Goal: Navigation & Orientation: Find specific page/section

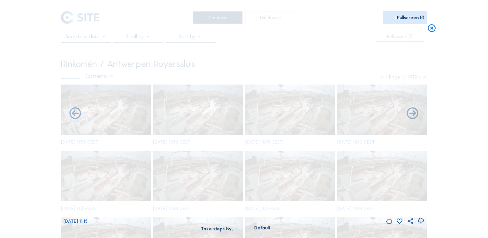
click at [431, 30] on icon at bounding box center [431, 29] width 9 height 10
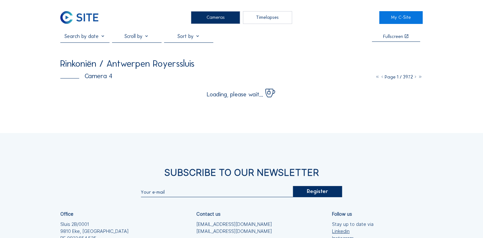
click at [229, 18] on div "Cameras" at bounding box center [215, 17] width 49 height 13
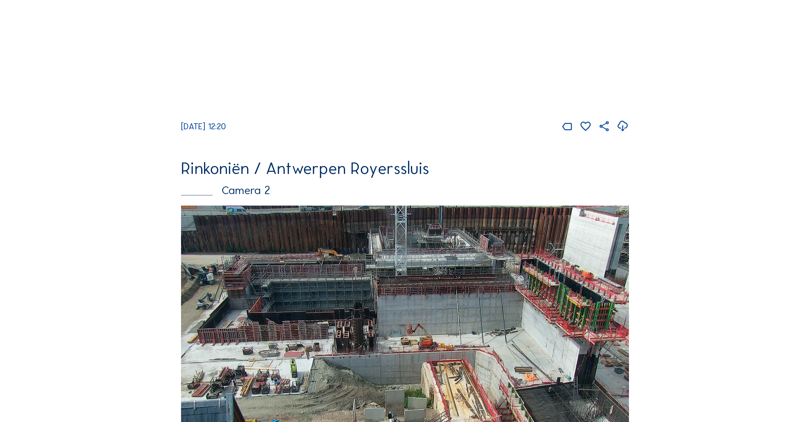
scroll to position [319, 0]
